Goal: Task Accomplishment & Management: Use online tool/utility

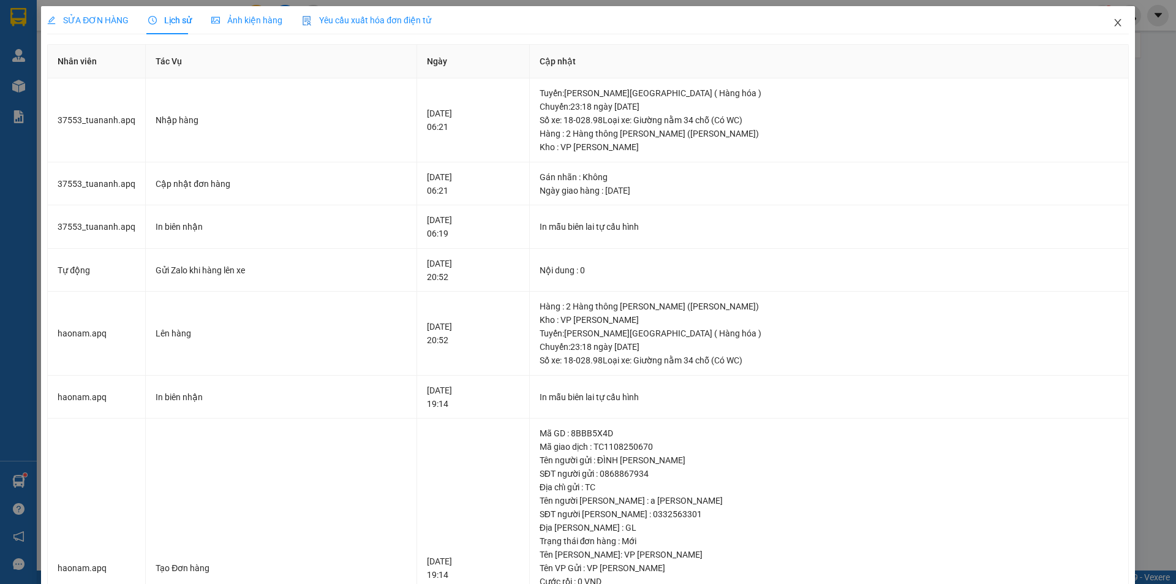
click at [1113, 20] on icon "close" at bounding box center [1118, 23] width 10 height 10
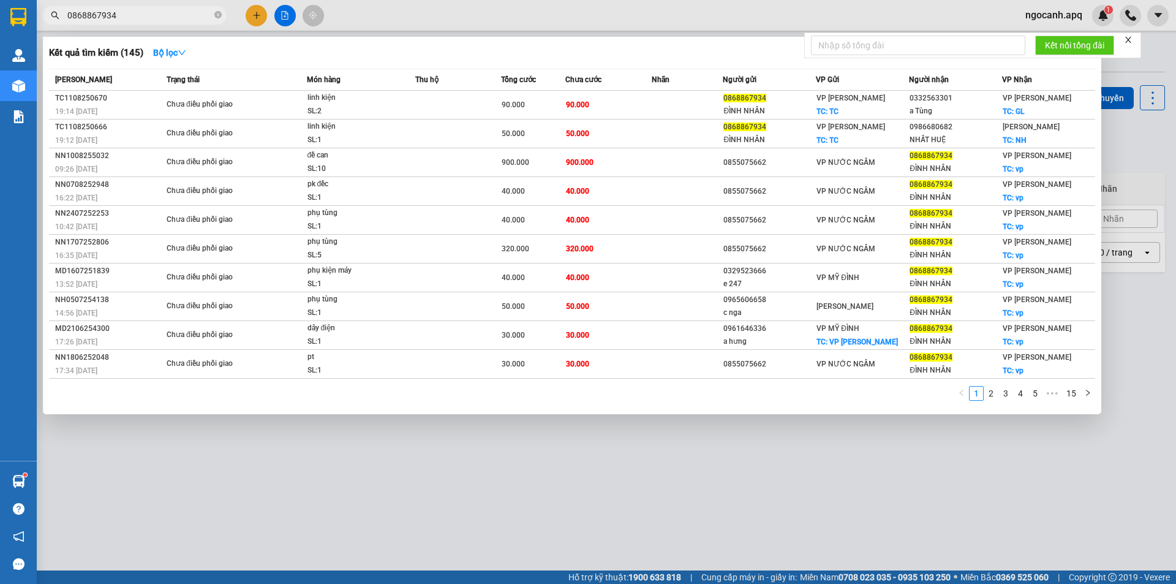
click at [134, 21] on input "0868867934" at bounding box center [139, 15] width 145 height 13
click at [137, 13] on input "0868867934" at bounding box center [139, 15] width 145 height 13
paste input "962645999"
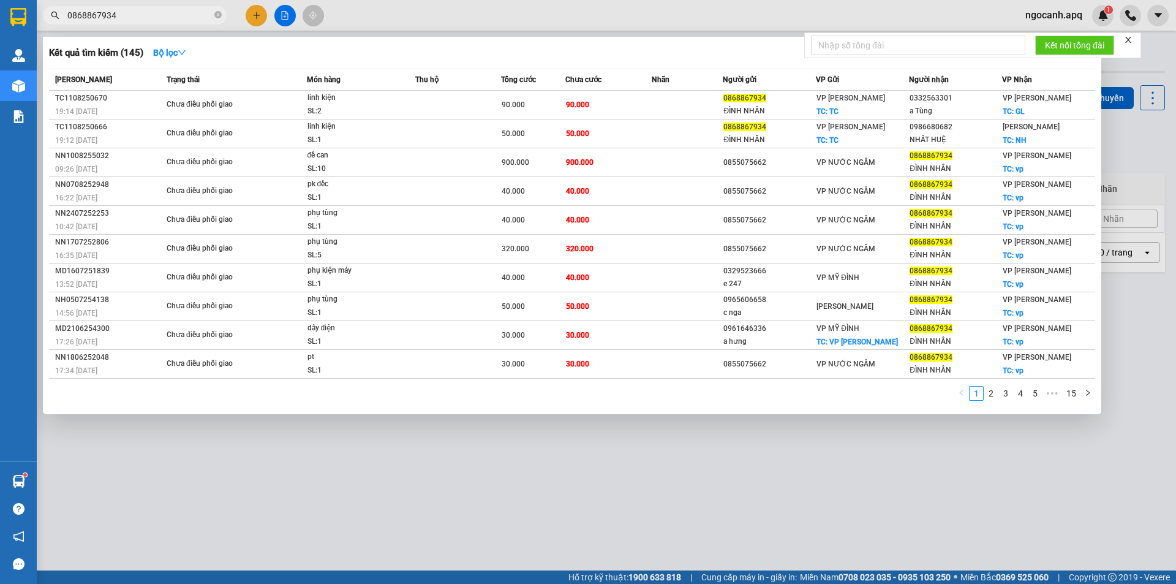
type input "0962645999"
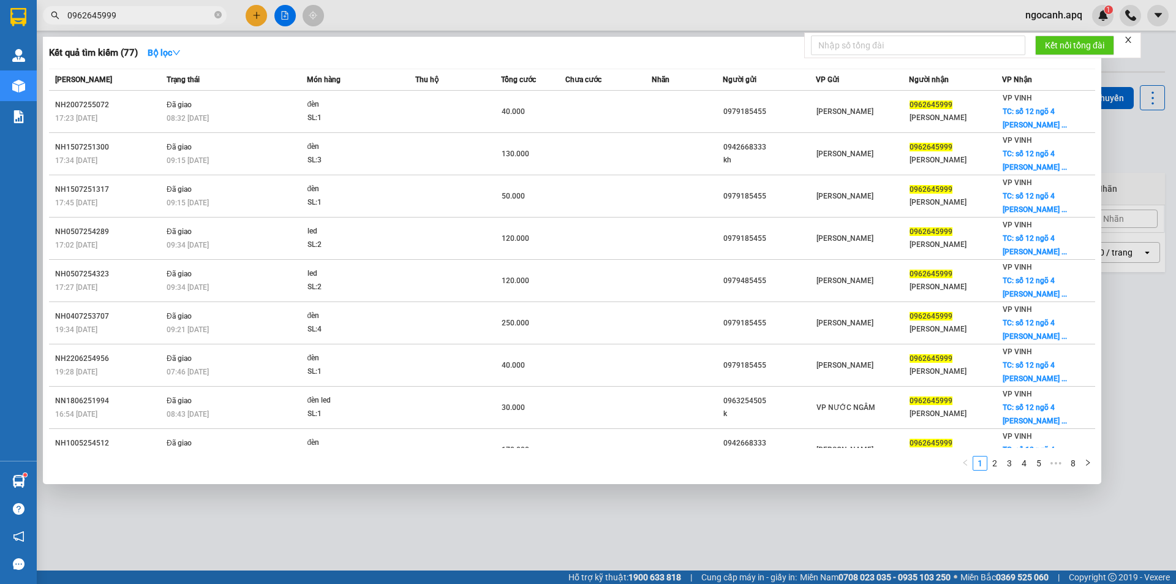
click at [163, 21] on input "0962645999" at bounding box center [139, 15] width 145 height 13
click at [162, 20] on input "0962645999" at bounding box center [139, 15] width 145 height 13
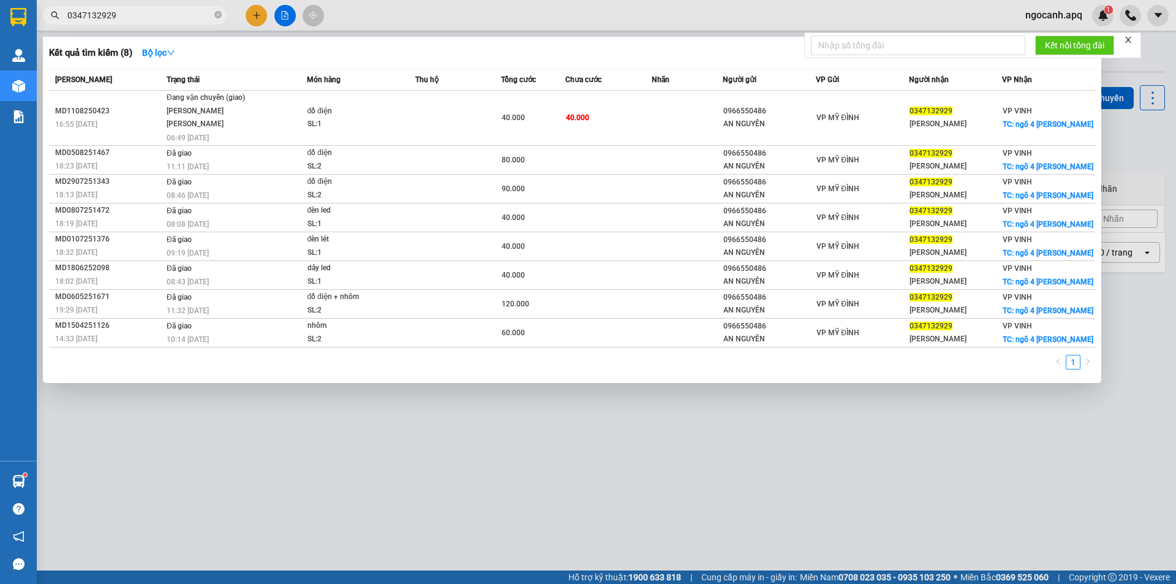
type input "0347132929"
